Goal: Check status: Check status

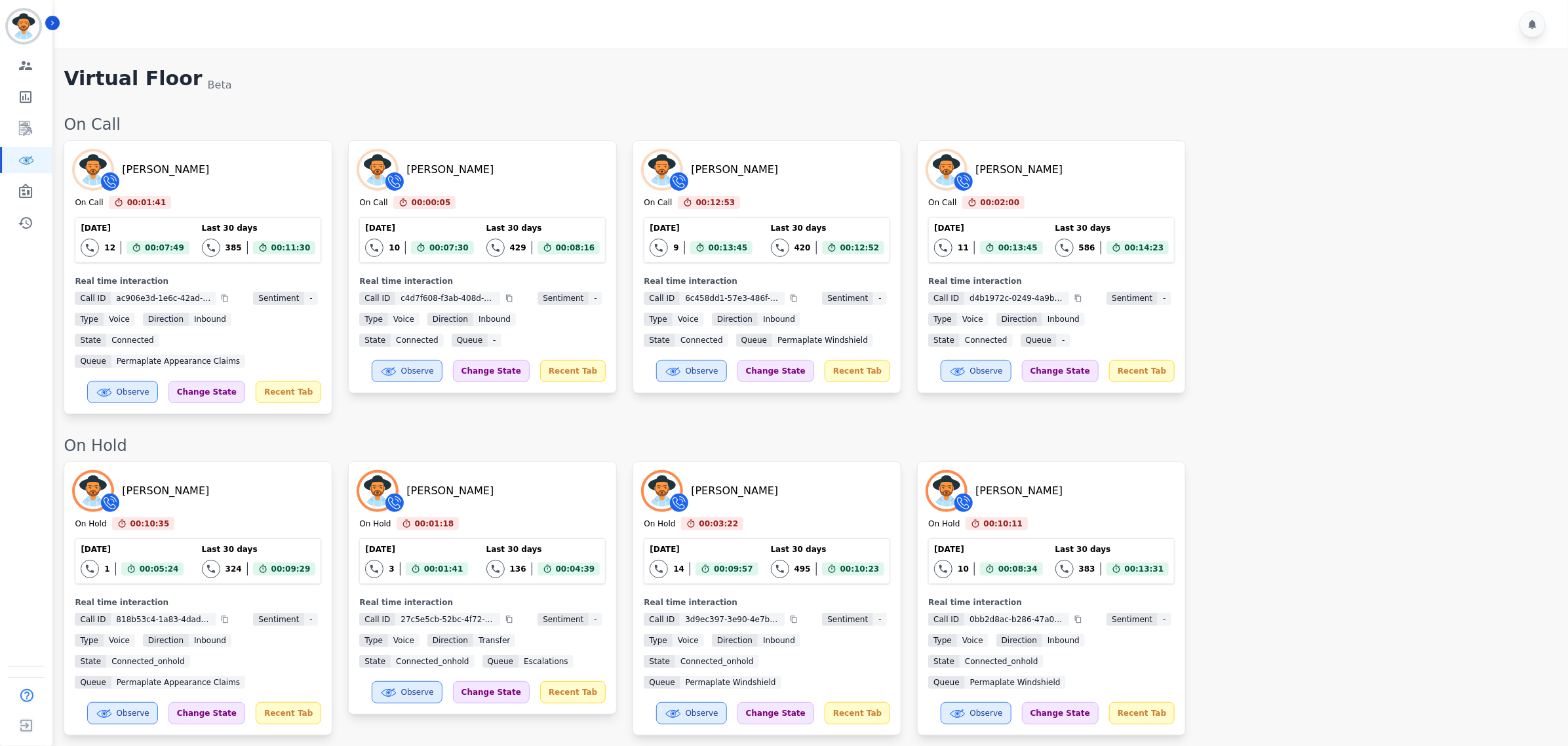
click at [1426, 369] on div "[PERSON_NAME] On Call 00:01:41 Current State: On Call [DATE] 12 Total interacti…" at bounding box center [810, 277] width 1491 height 274
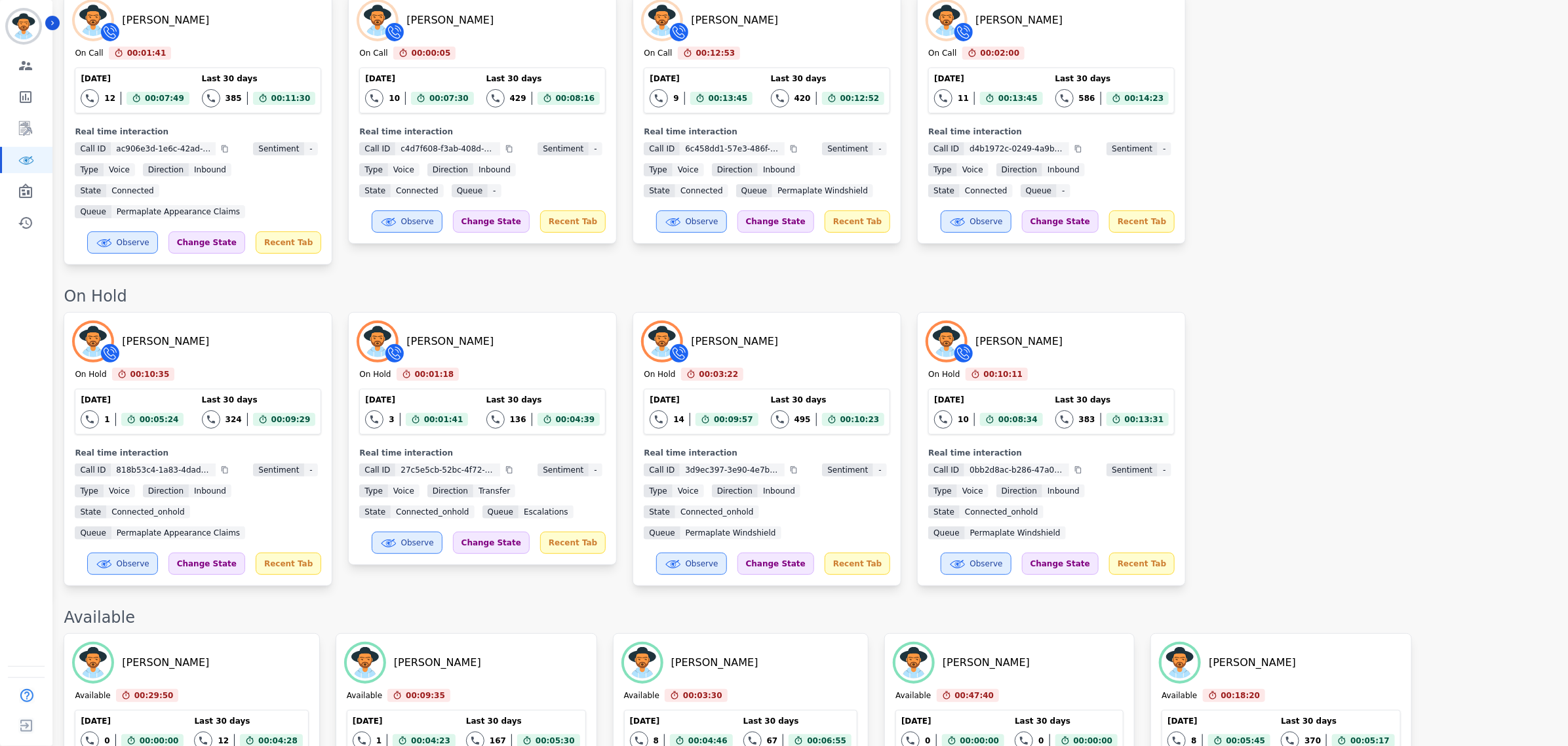
scroll to position [246, 0]
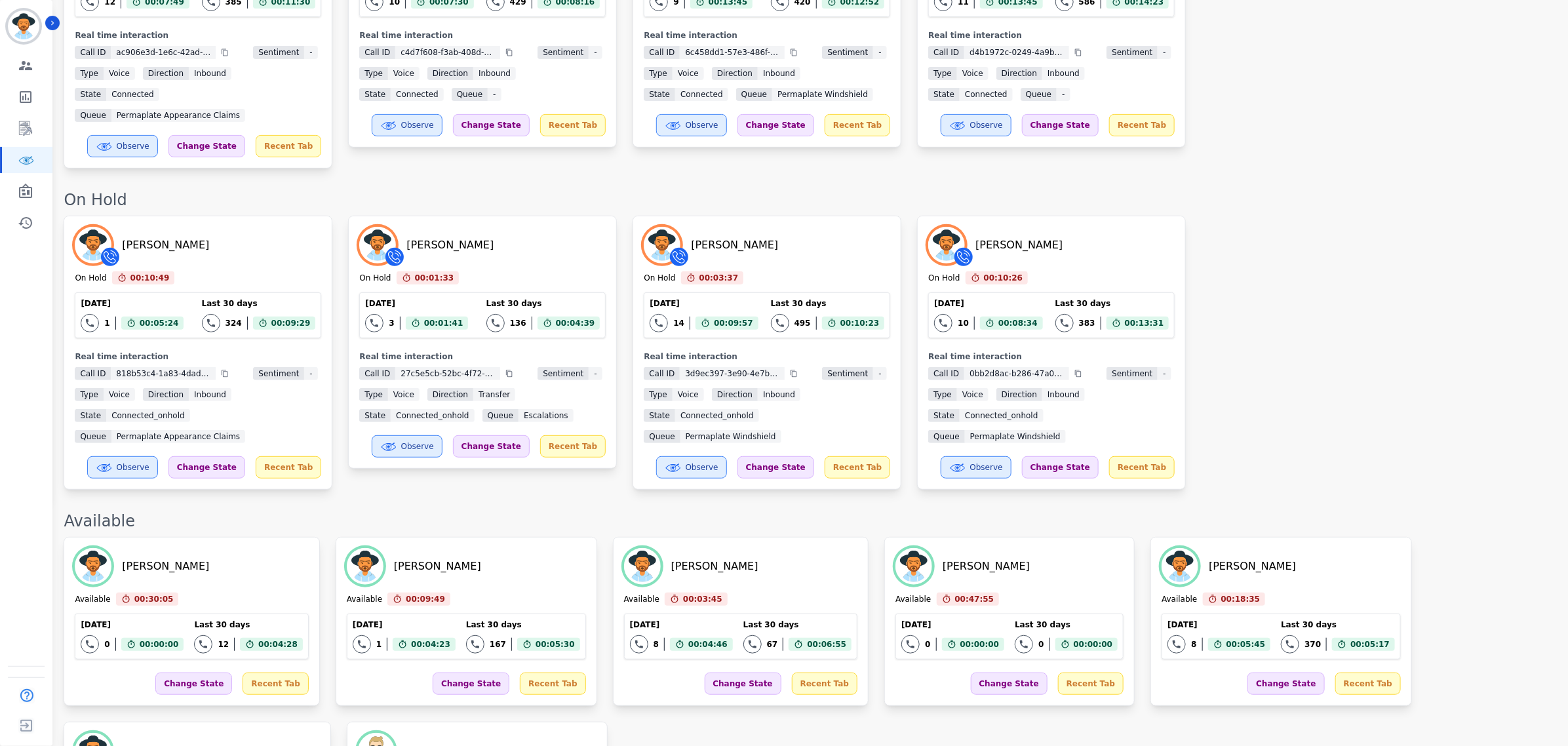
click at [1428, 384] on div "[PERSON_NAME] On Hold 00:10:49 Current State: On Hold [DATE] 1 Total interactio…" at bounding box center [810, 353] width 1491 height 274
